Goal: Task Accomplishment & Management: Use online tool/utility

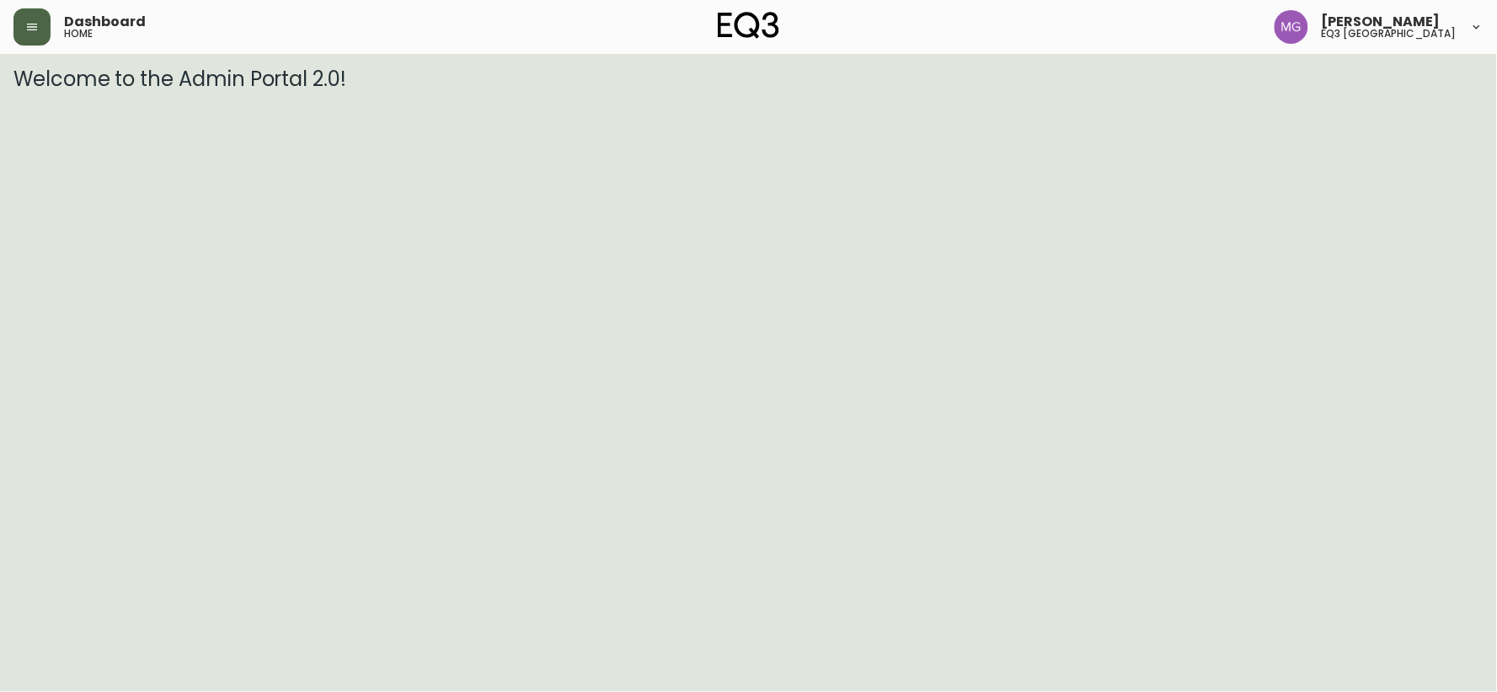
click at [38, 32] on icon "button" at bounding box center [31, 26] width 13 height 13
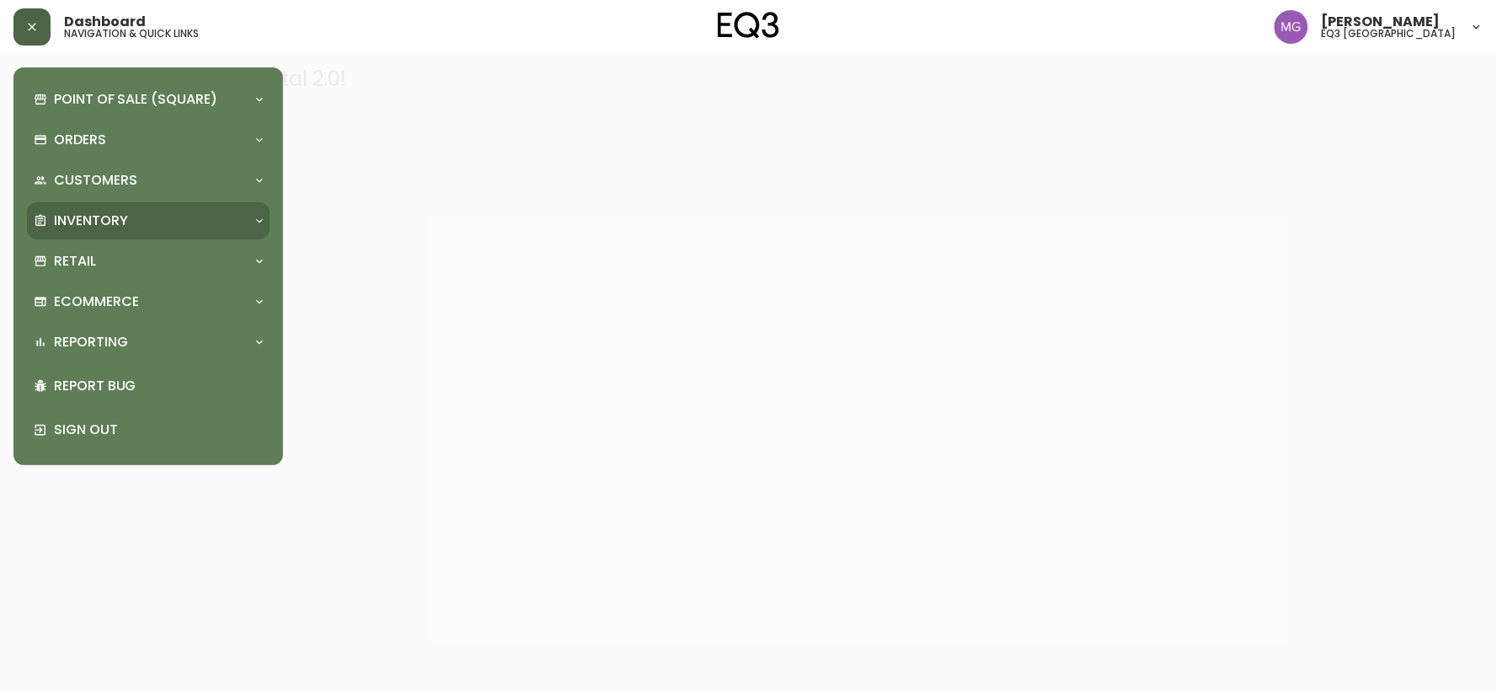
click at [93, 221] on p "Inventory" at bounding box center [91, 220] width 74 height 19
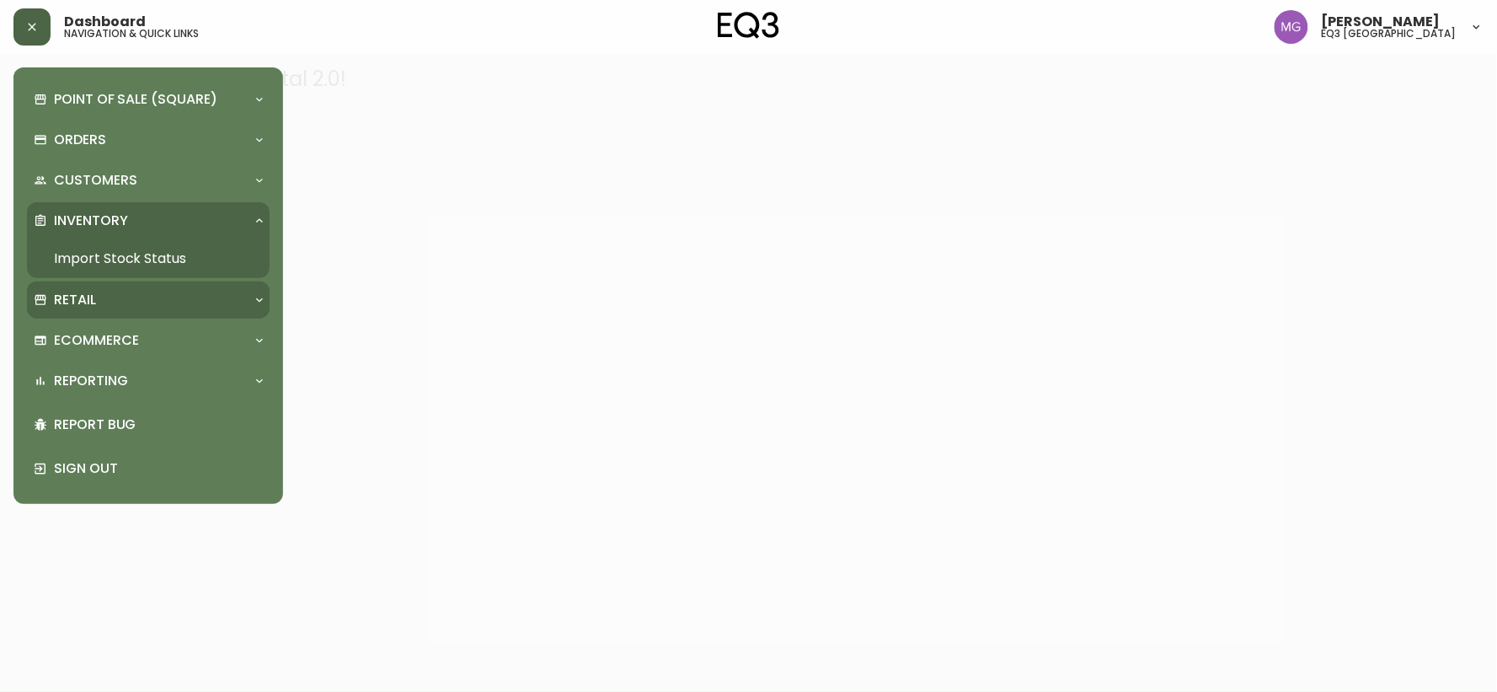
click at [72, 292] on p "Retail" at bounding box center [75, 300] width 42 height 19
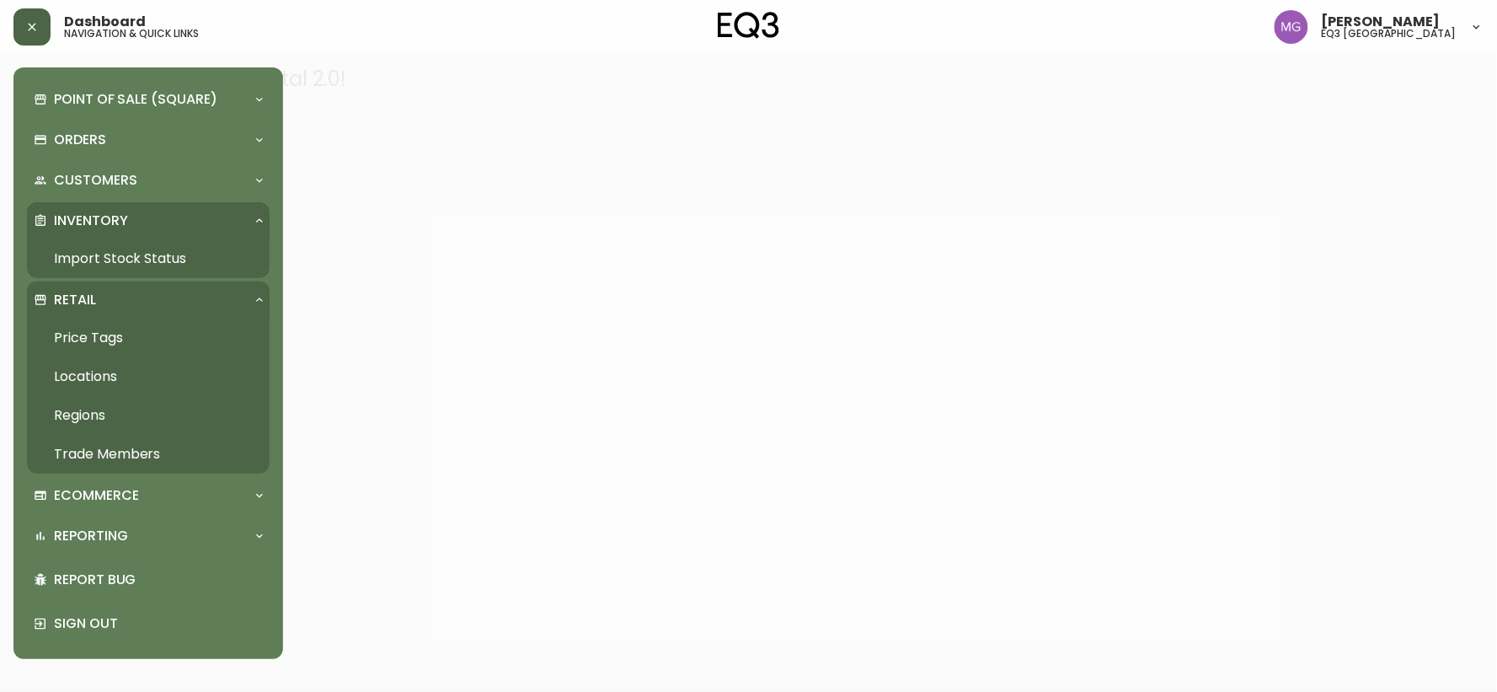
click at [78, 334] on link "Price Tags" at bounding box center [148, 337] width 243 height 39
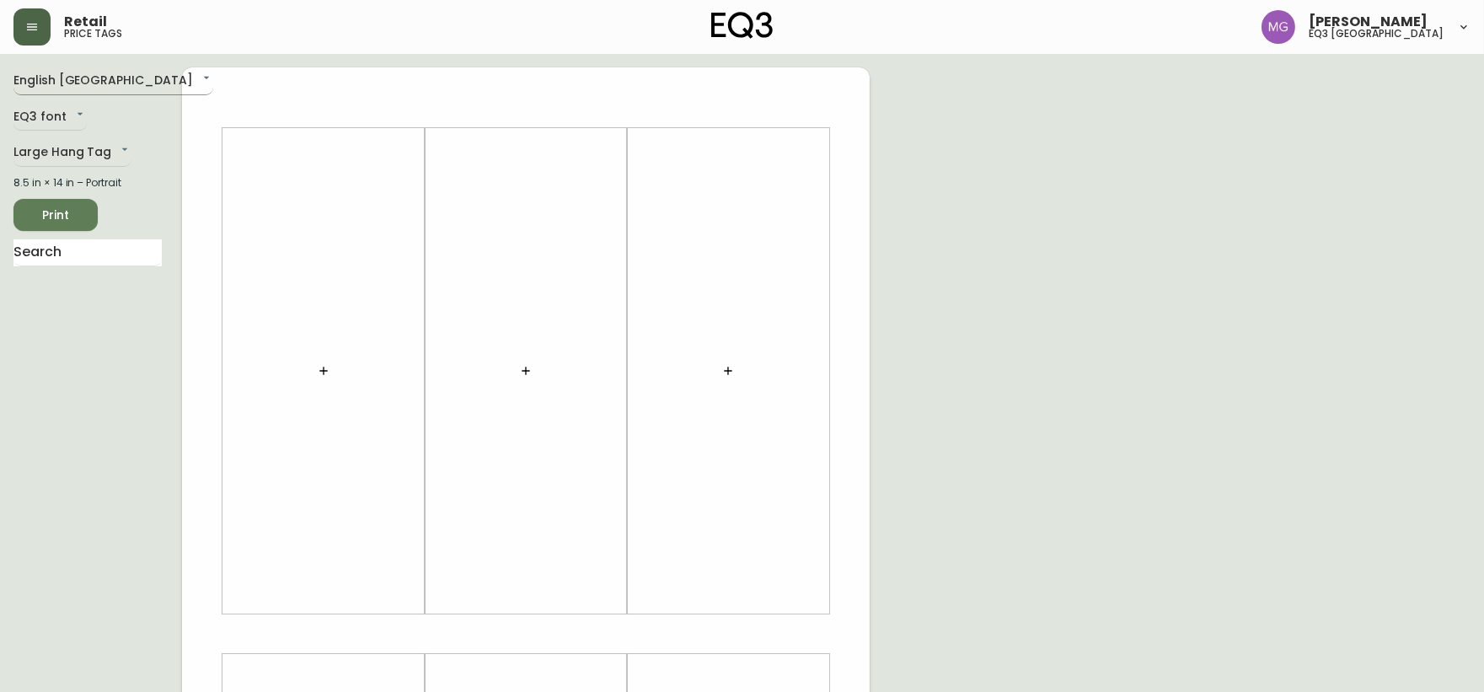
click at [61, 81] on body "Retail price tags Maxime Gagne eq3 quebec city English Canada en_CA EQ3 font EQ…" at bounding box center [742, 600] width 1484 height 1200
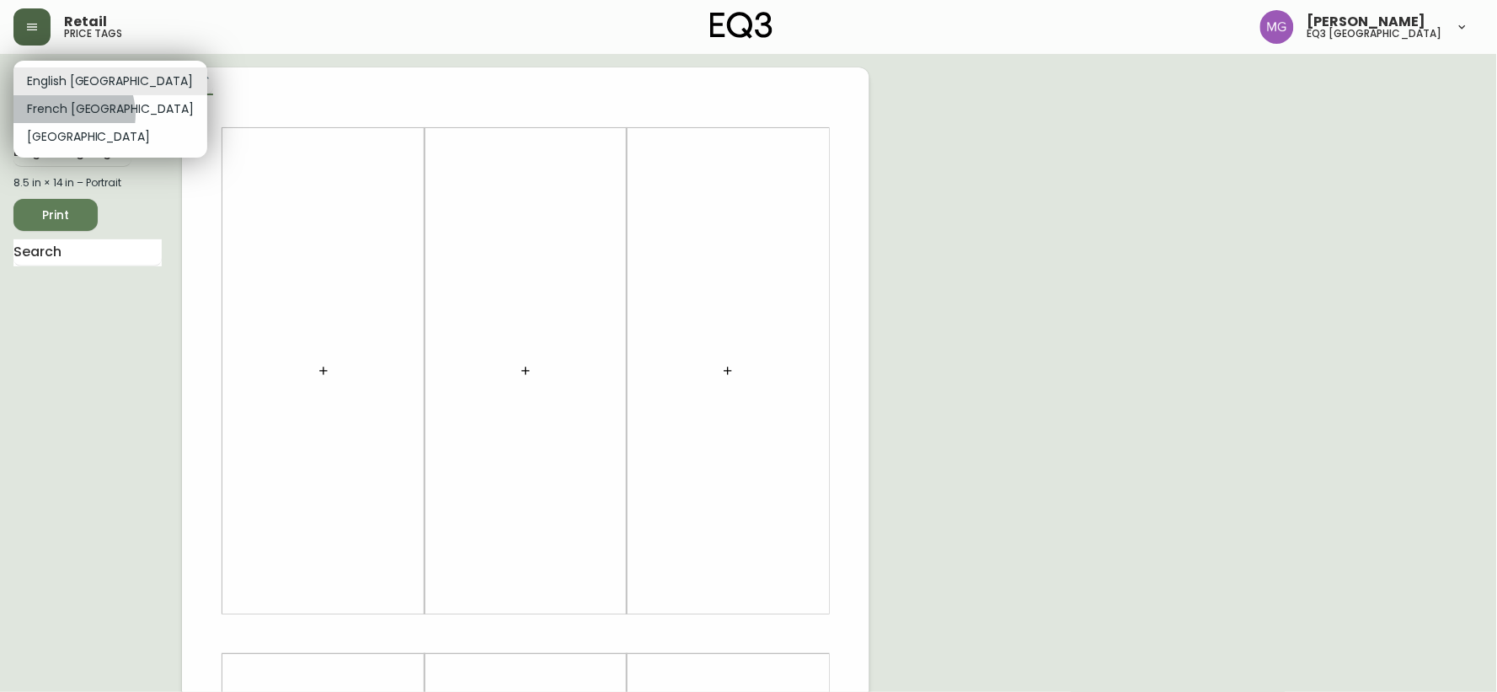
click at [62, 115] on li "French Canada" at bounding box center [110, 109] width 194 height 28
type input "fr_CA"
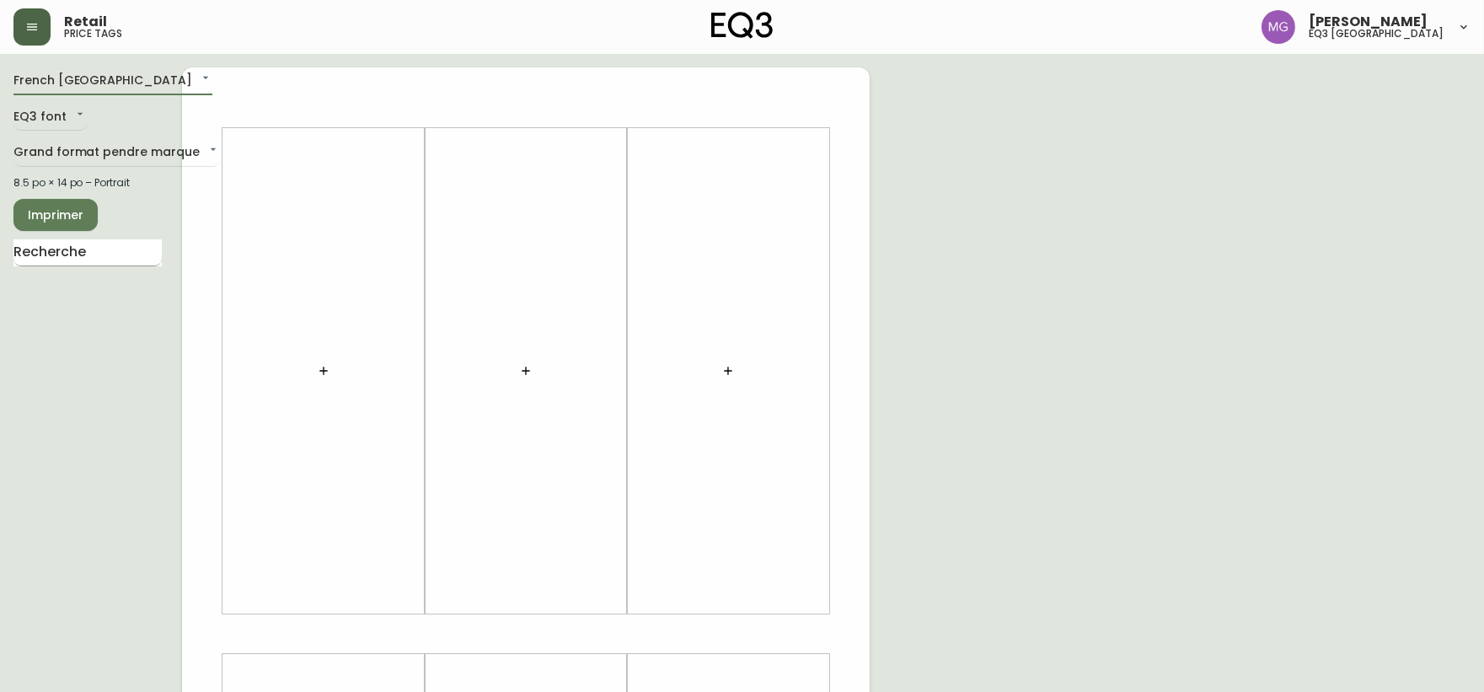
click at [69, 257] on input "text" at bounding box center [87, 252] width 148 height 27
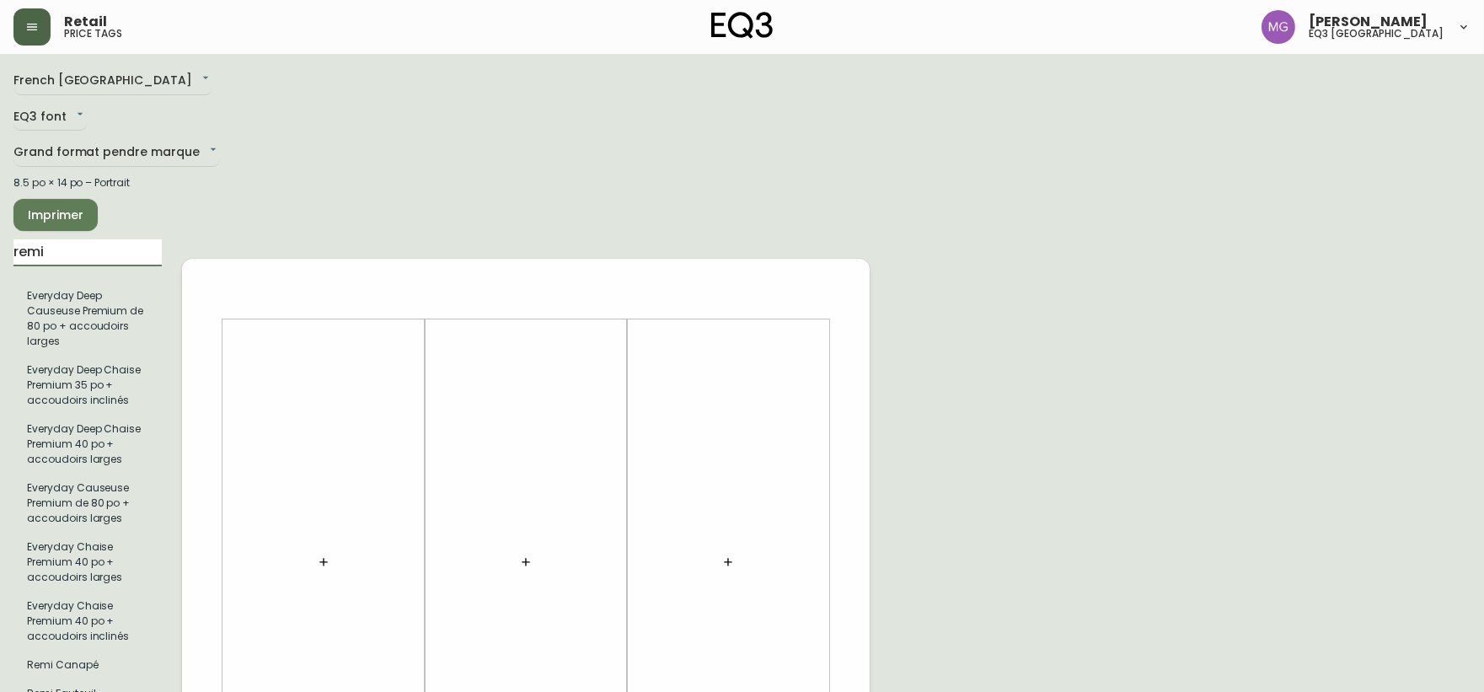
type input "remi"
click at [325, 558] on icon "button" at bounding box center [323, 562] width 8 height 8
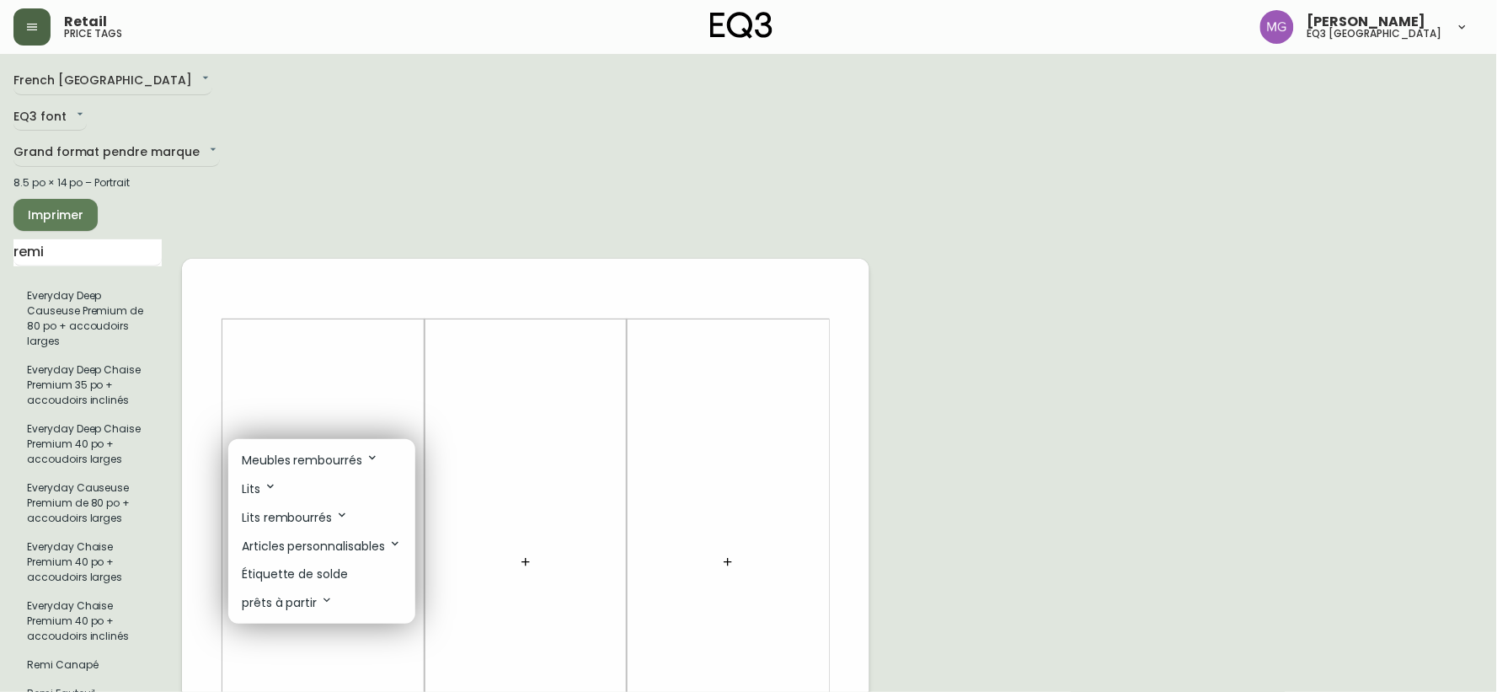
click at [318, 464] on p "Meubles rembourrés" at bounding box center [310, 460] width 137 height 19
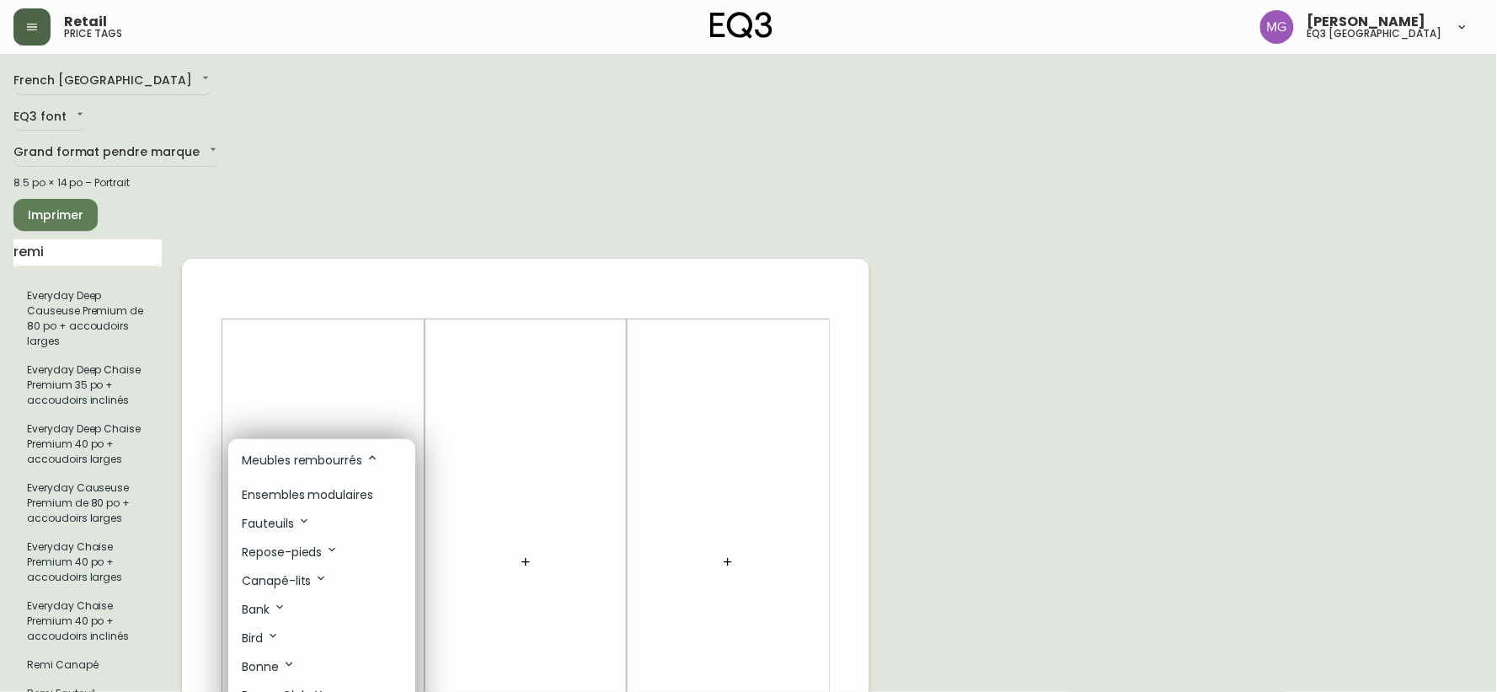
click at [307, 452] on p "Meubles rembourrés" at bounding box center [310, 460] width 137 height 19
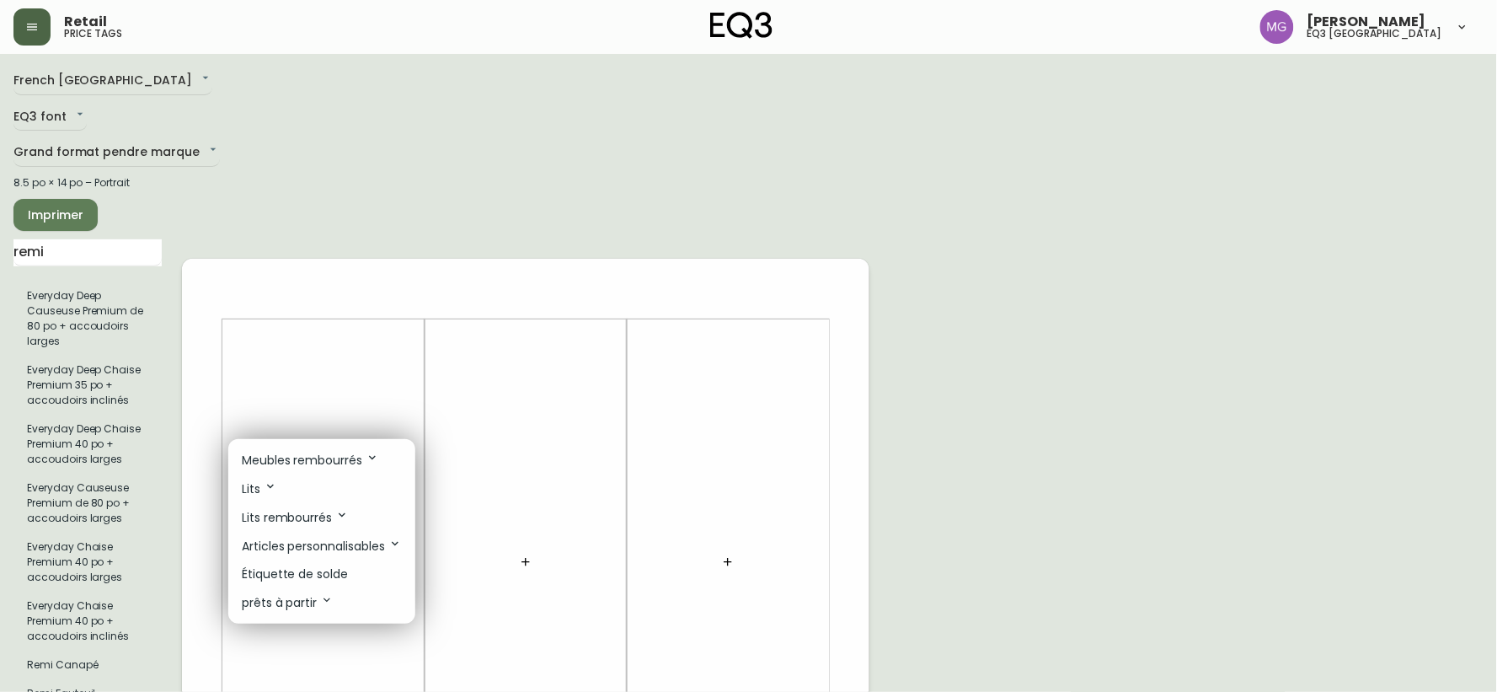
click at [306, 458] on p "Meubles rembourrés" at bounding box center [310, 460] width 137 height 19
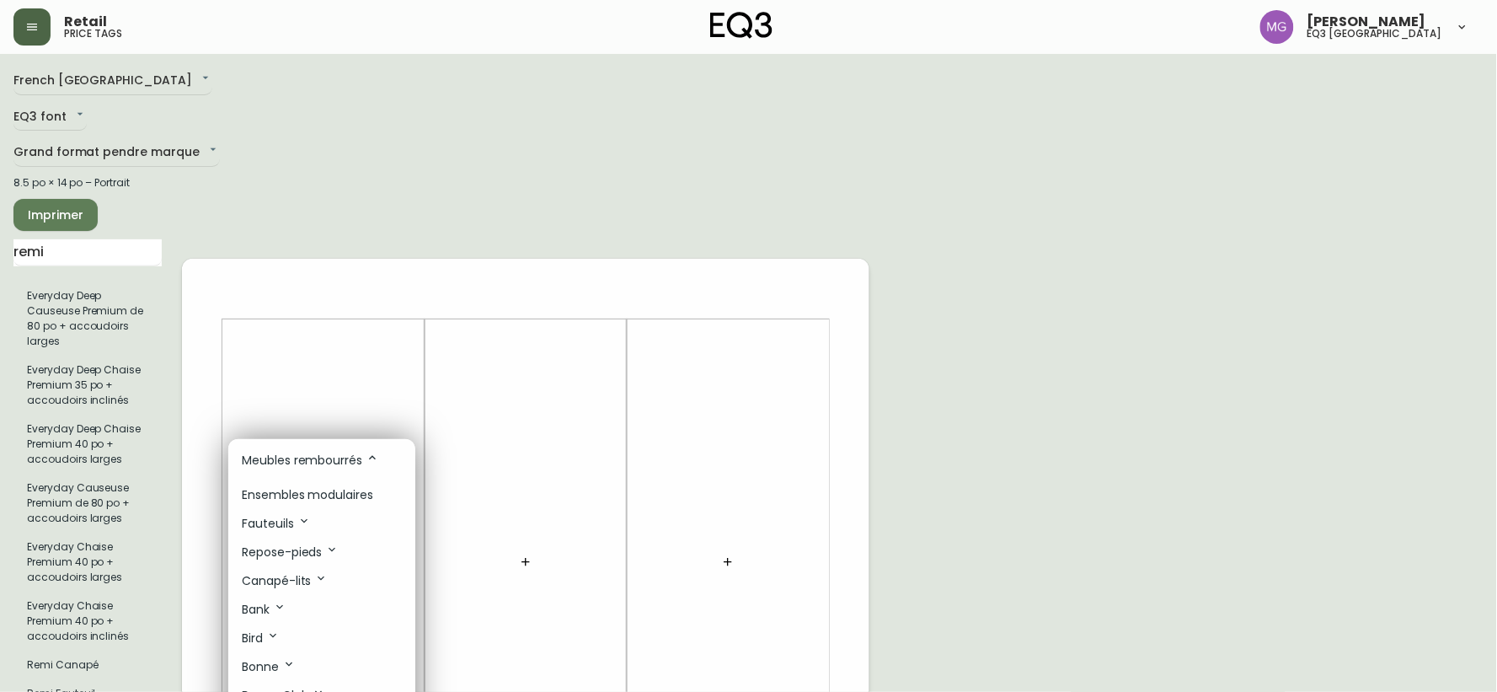
click at [284, 522] on p "Fauteuils" at bounding box center [276, 523] width 69 height 19
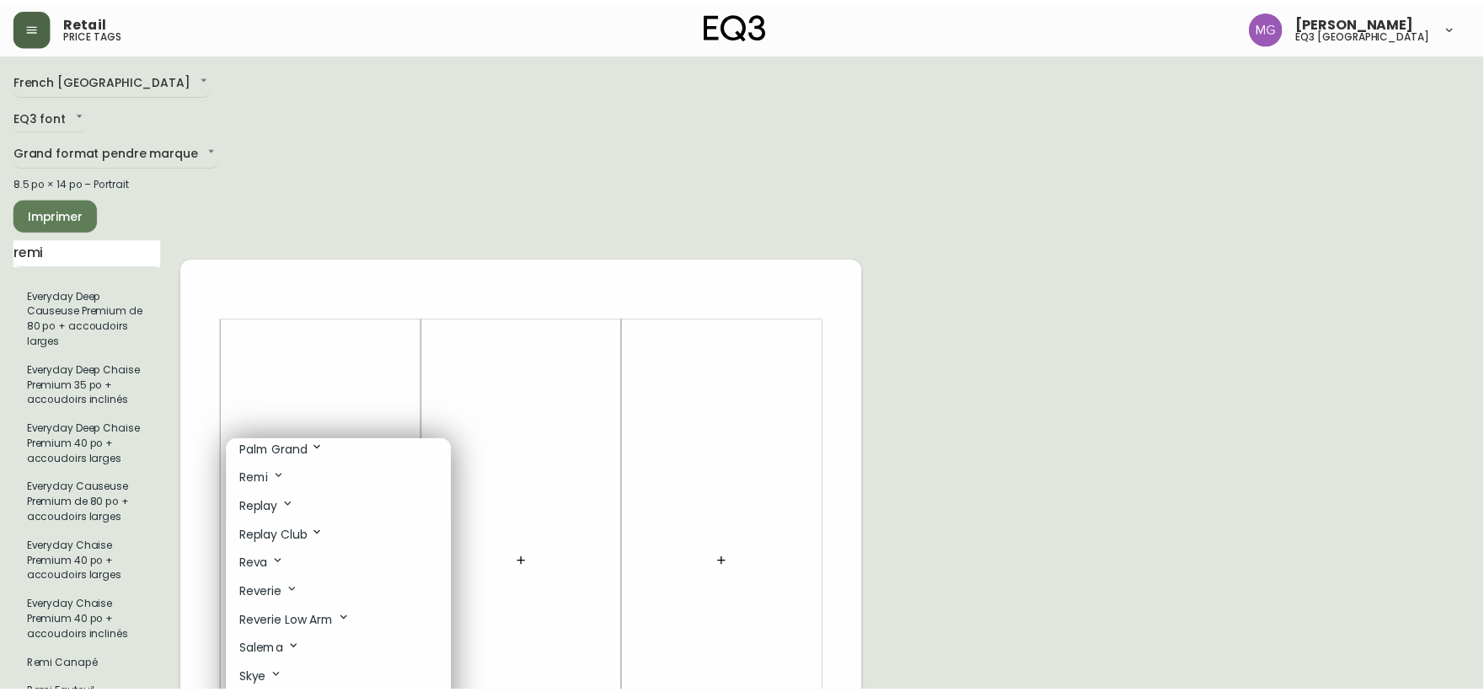
scroll to position [1029, 0]
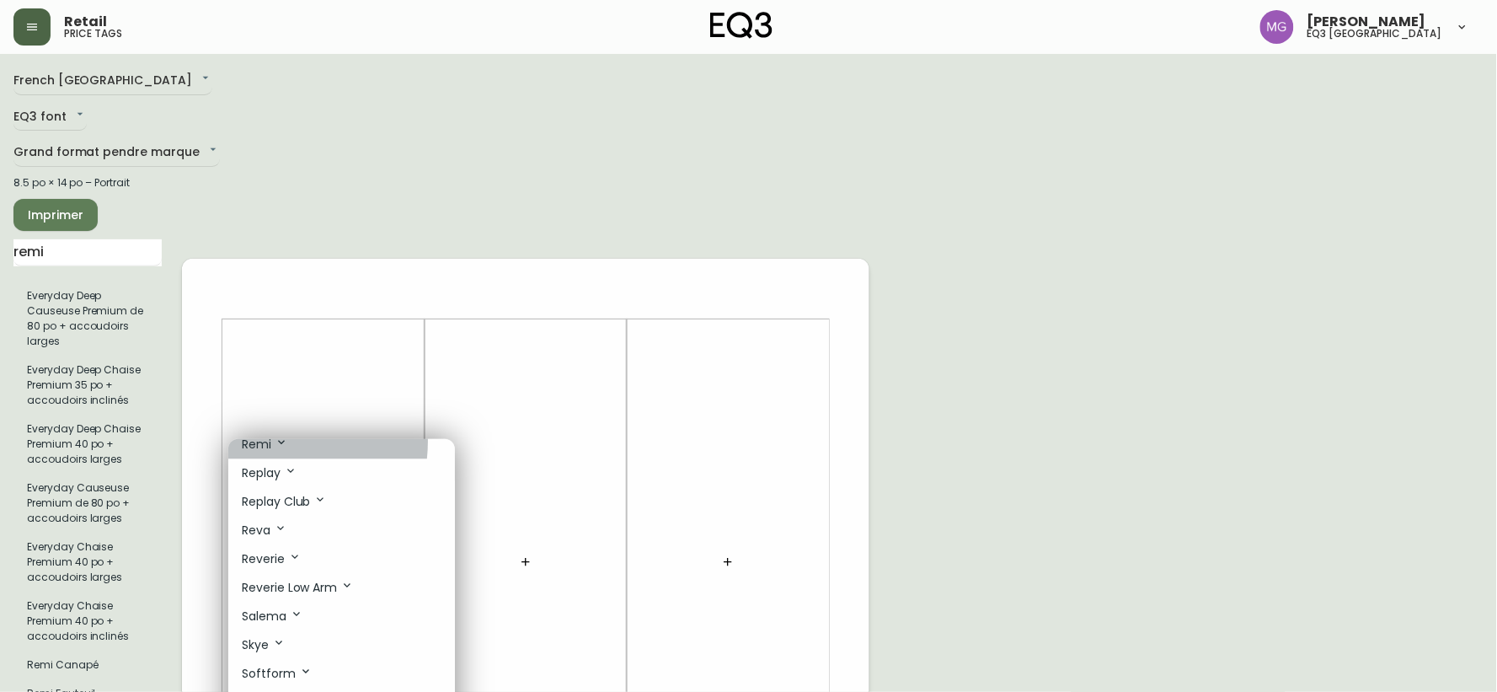
click at [261, 452] on p "Remi" at bounding box center [265, 445] width 46 height 19
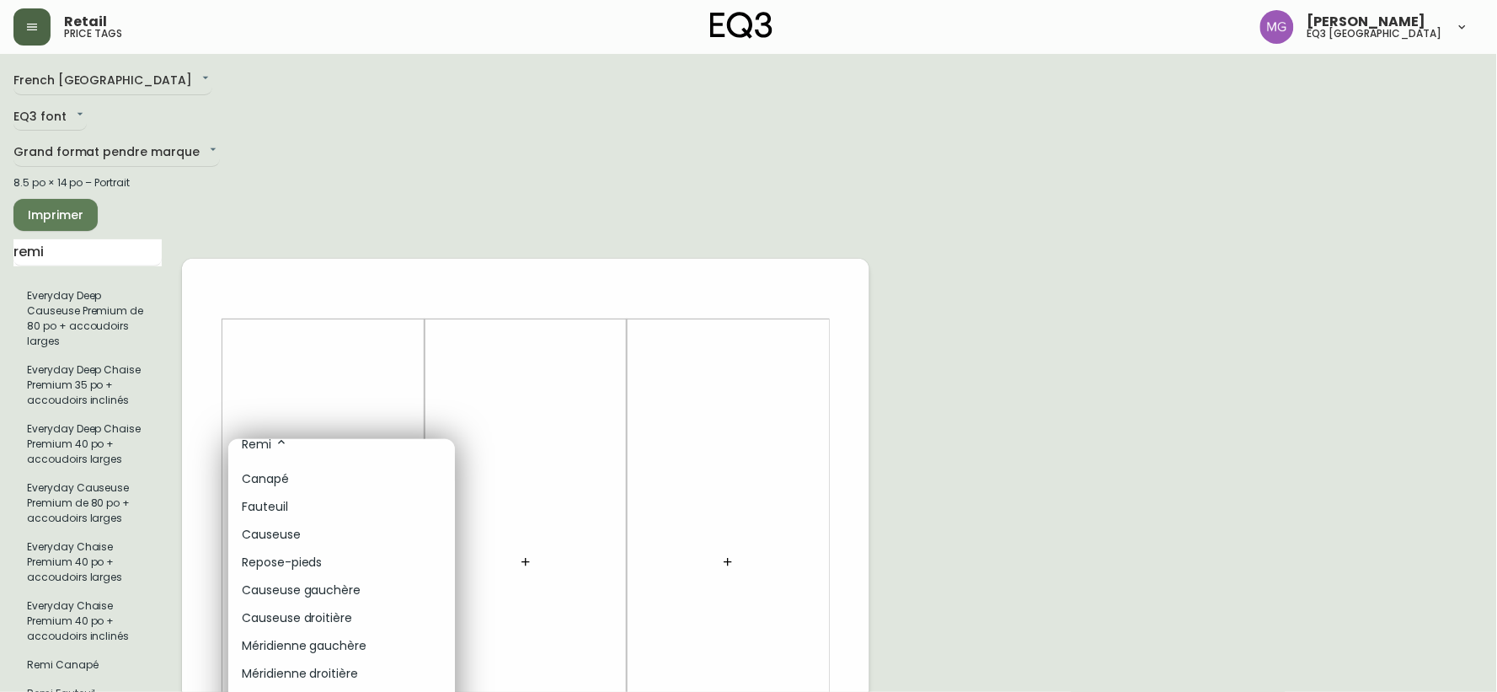
click at [270, 516] on p "Fauteuil" at bounding box center [265, 508] width 46 height 18
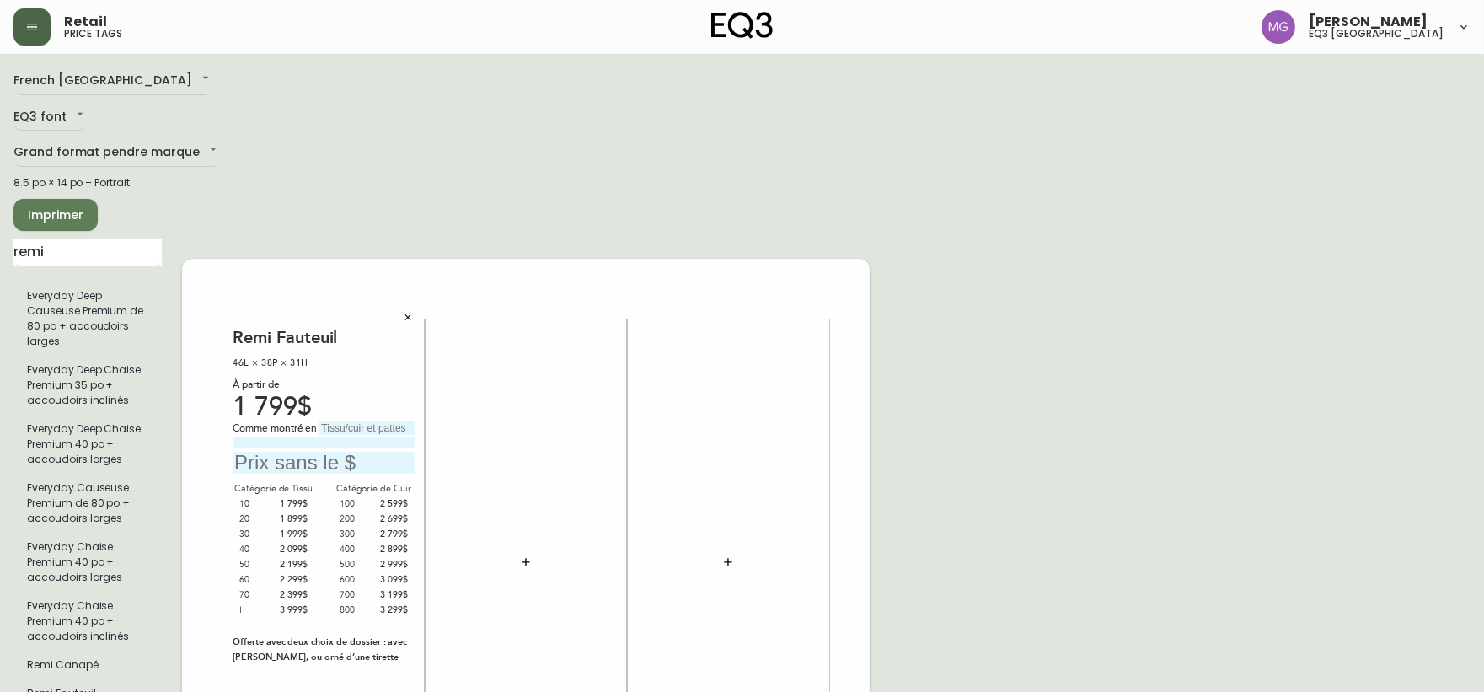
click at [356, 421] on input "text" at bounding box center [366, 427] width 95 height 13
type input "cuir catégorie 600"
click at [339, 437] on input at bounding box center [324, 442] width 182 height 11
type input "E"
type input "e"
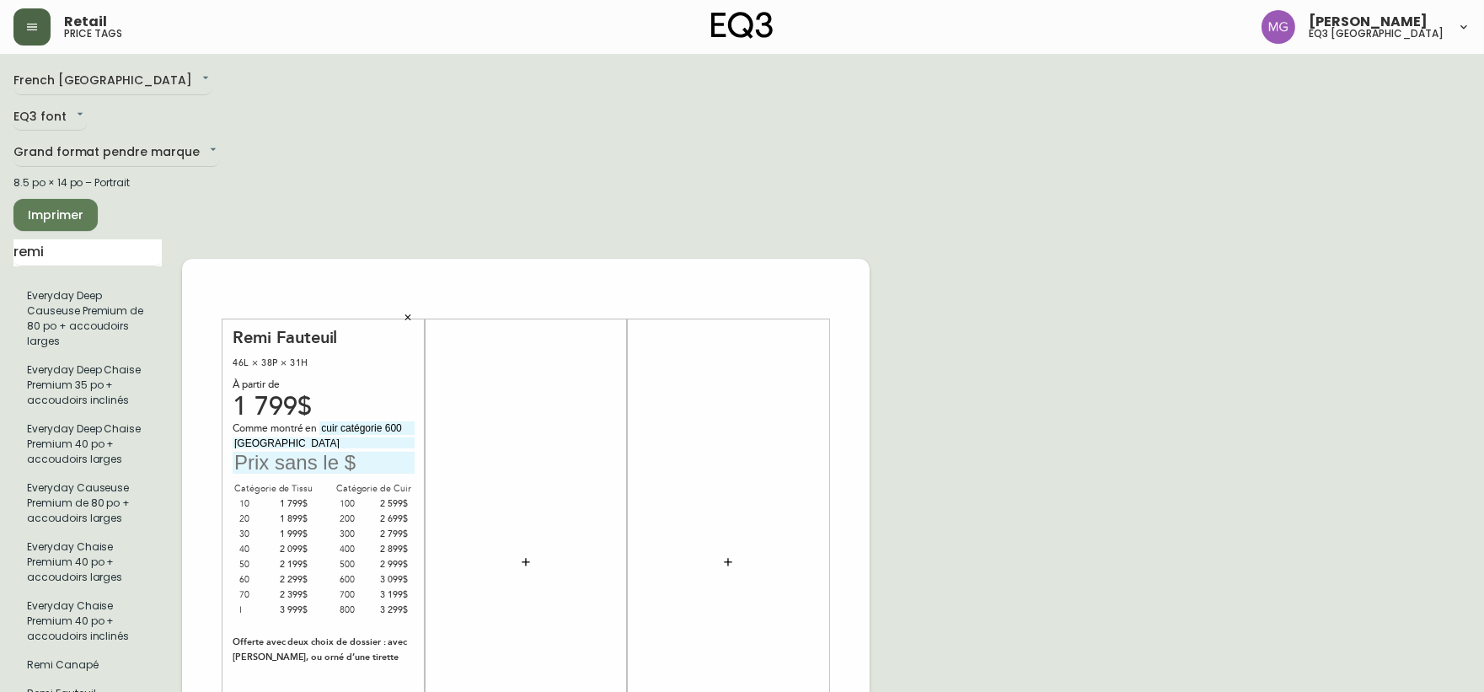
click at [288, 438] on input "Elba" at bounding box center [324, 442] width 182 height 11
click at [345, 437] on input "Elba Desert, pattes en fr[ene" at bounding box center [324, 442] width 182 height 11
click at [350, 437] on input "Elba Desert, pattes en fr[ene" at bounding box center [324, 442] width 182 height 11
click at [390, 437] on input "Elba Desert, pattes en frêne" at bounding box center [324, 442] width 182 height 11
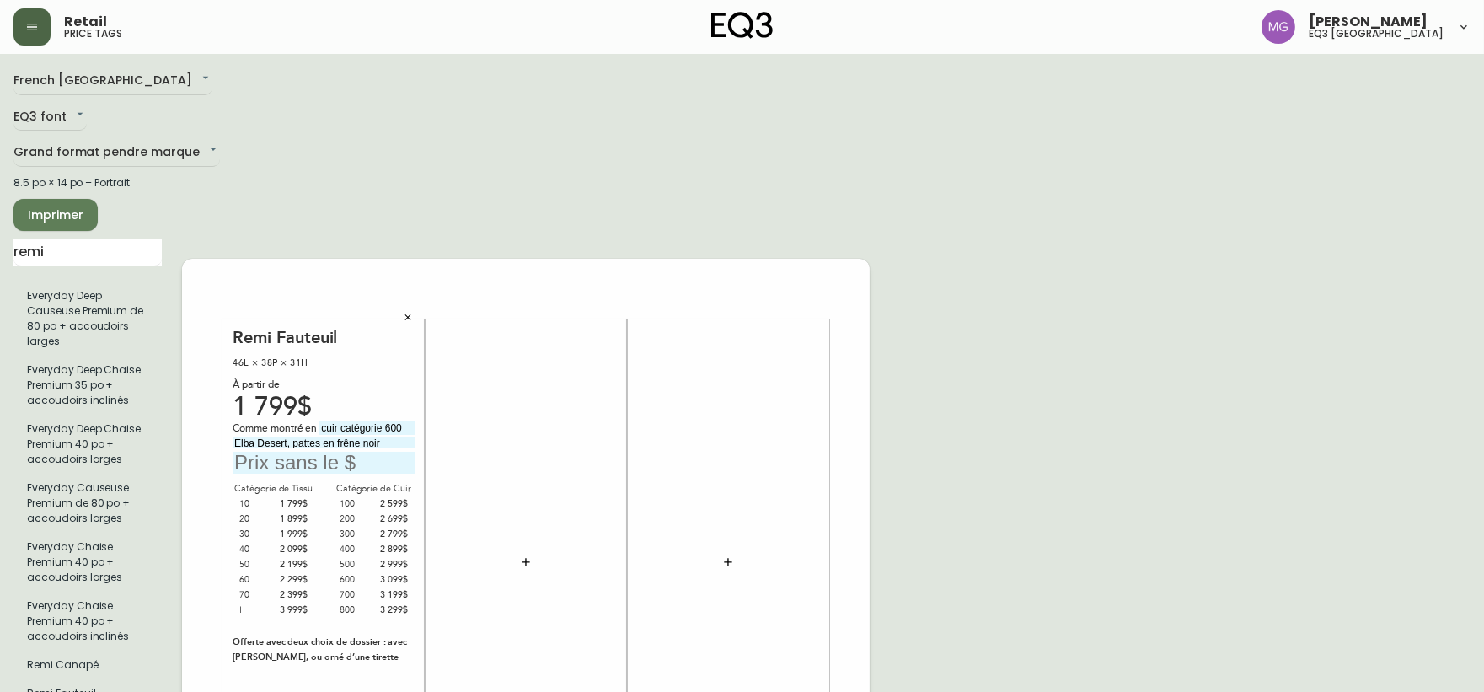
type input "Elba Desert, pattes en frêne noir"
click at [327, 453] on input "text" at bounding box center [324, 463] width 182 height 23
type input "3099$"
